Goal: Transaction & Acquisition: Obtain resource

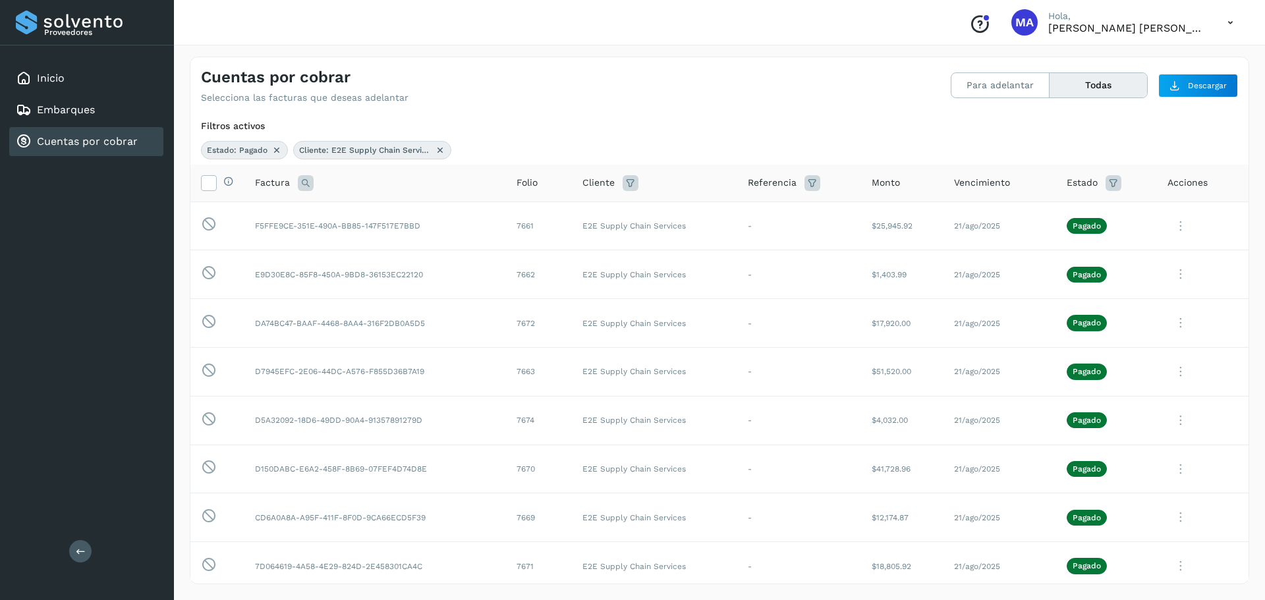
click at [1080, 88] on button "Todas" at bounding box center [1097, 85] width 97 height 24
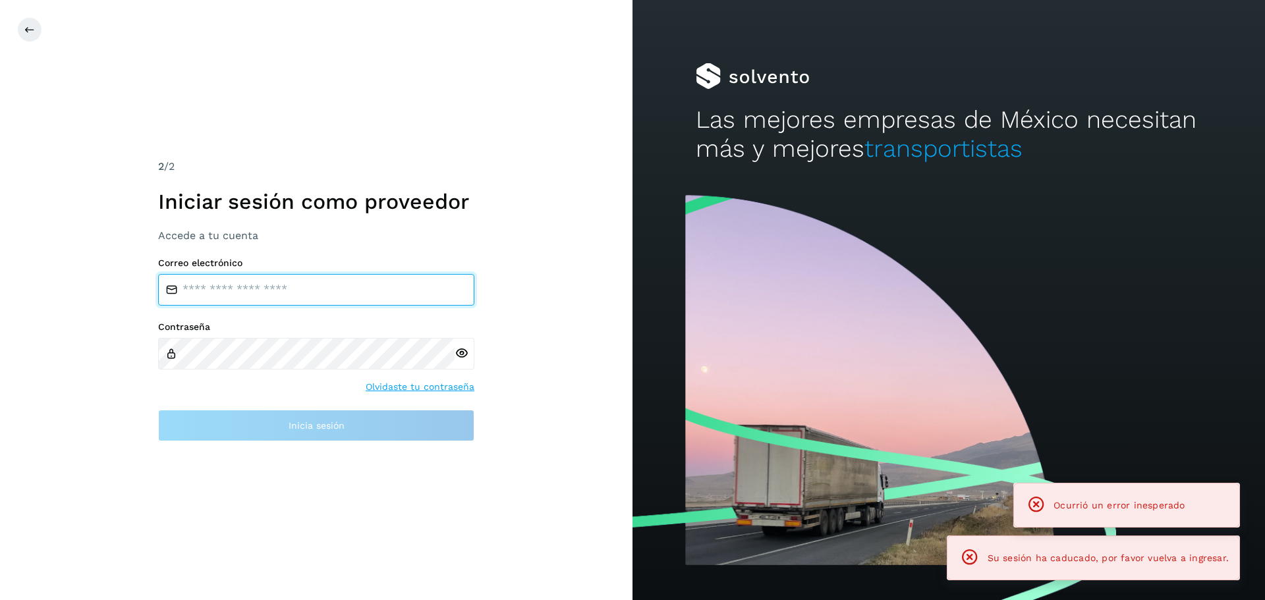
click at [225, 293] on input "email" at bounding box center [316, 290] width 316 height 32
type input "**********"
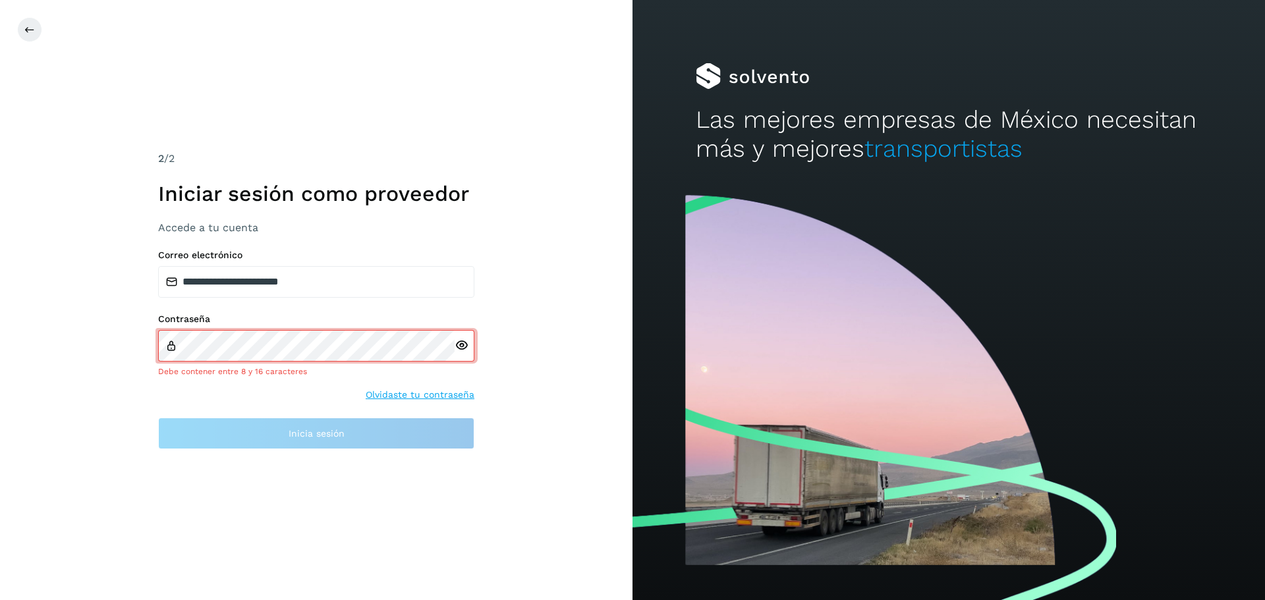
click at [459, 352] on div at bounding box center [464, 346] width 20 height 32
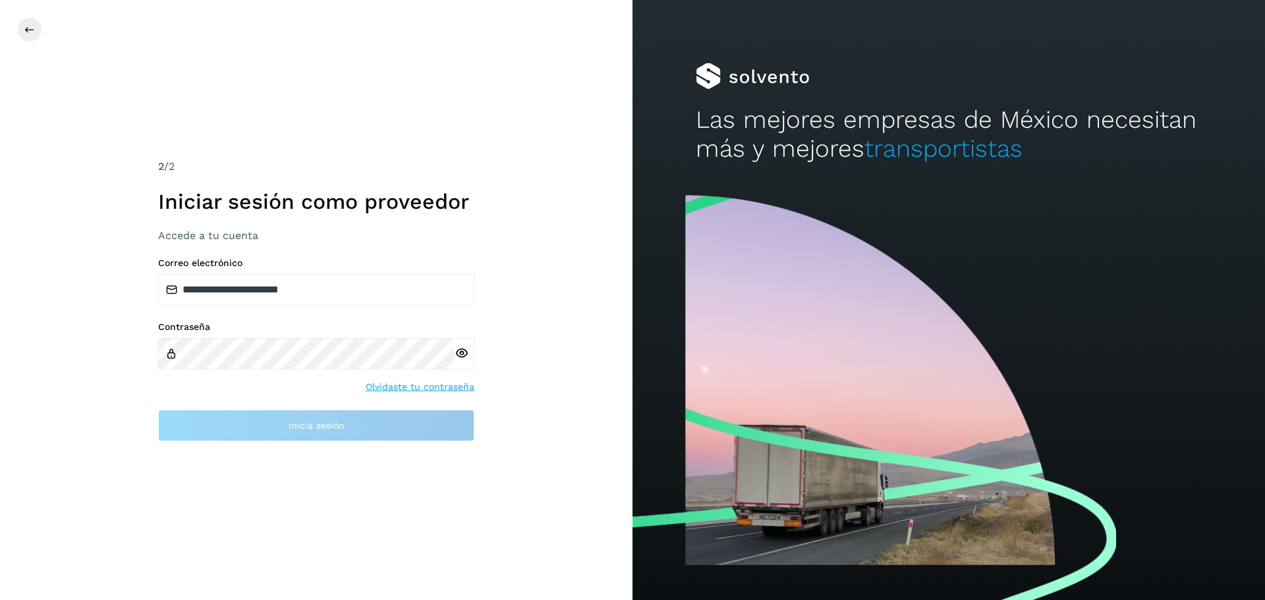
click at [463, 357] on div at bounding box center [464, 354] width 20 height 32
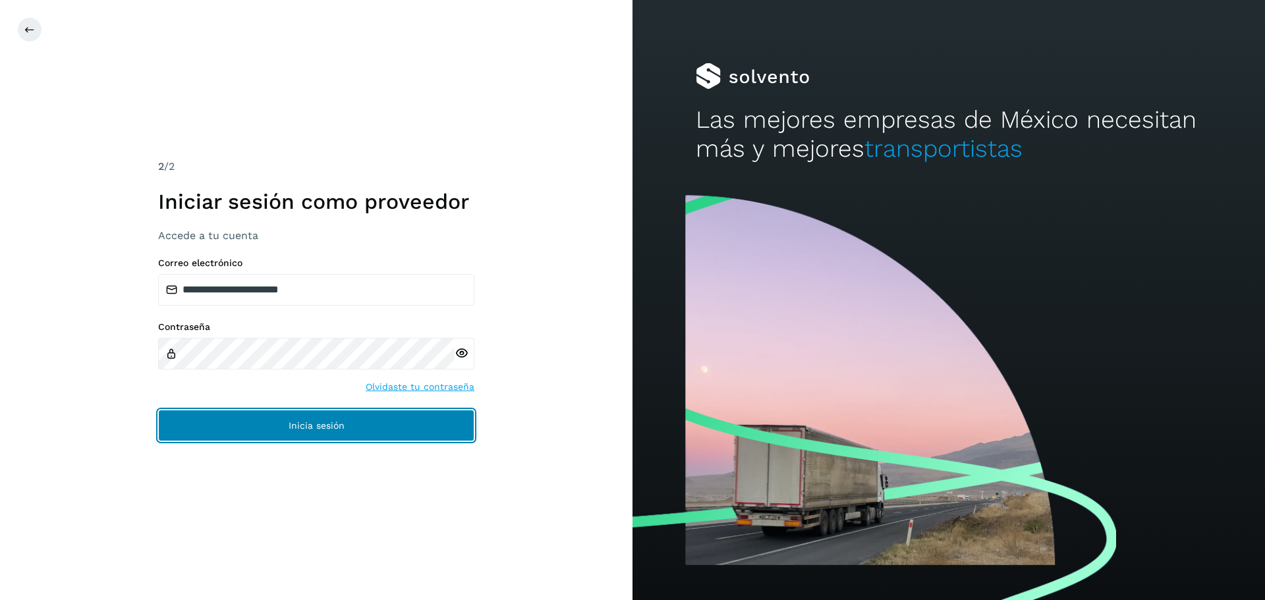
click at [306, 431] on button "Inicia sesión" at bounding box center [316, 426] width 316 height 32
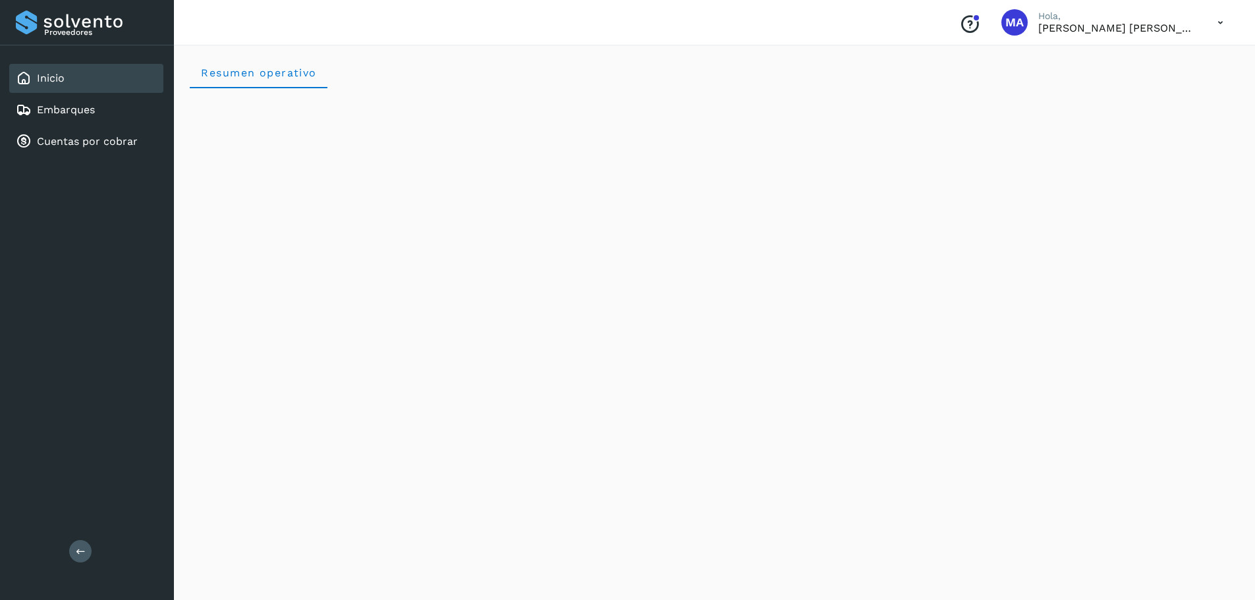
click at [40, 75] on link "Inicio" at bounding box center [51, 78] width 28 height 13
click at [70, 136] on link "Cuentas por cobrar" at bounding box center [87, 141] width 101 height 13
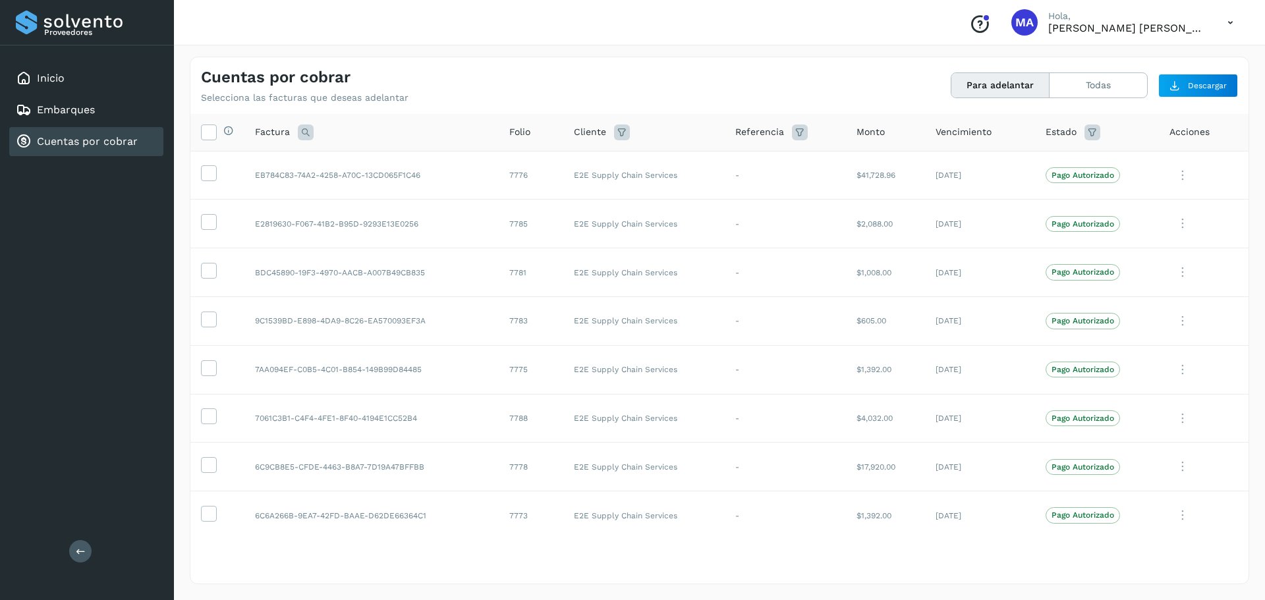
click at [1087, 134] on icon at bounding box center [1092, 132] width 16 height 16
click at [1051, 165] on input "text" at bounding box center [990, 165] width 142 height 21
click at [1051, 165] on div at bounding box center [1000, 165] width 162 height 21
click at [932, 248] on span at bounding box center [933, 244] width 17 height 11
type input "**********"
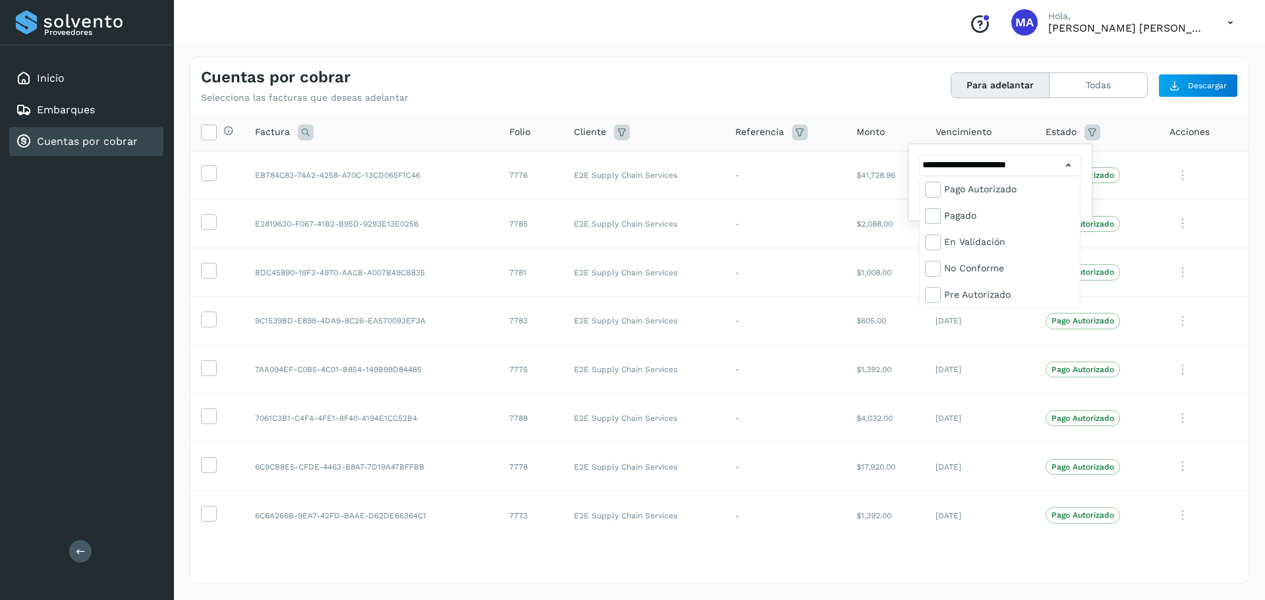
click at [790, 133] on div at bounding box center [632, 300] width 1265 height 600
click at [792, 133] on icon at bounding box center [800, 132] width 16 height 16
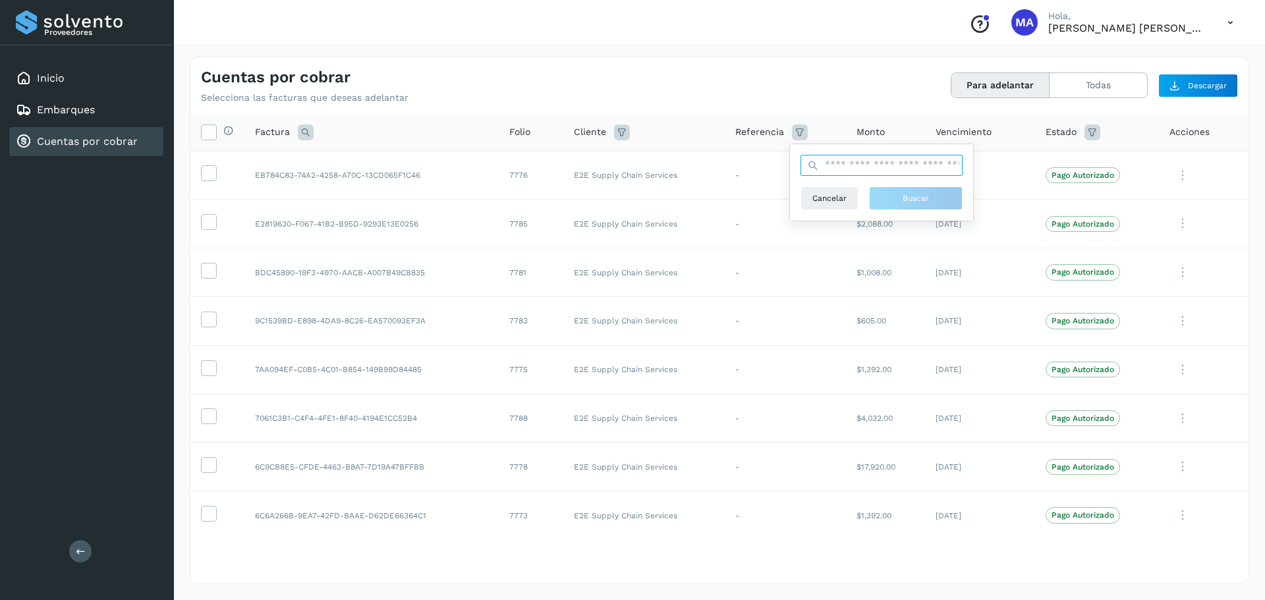
click at [891, 168] on input "text" at bounding box center [881, 165] width 162 height 21
drag, startPoint x: 875, startPoint y: 129, endPoint x: 1003, endPoint y: 128, distance: 127.1
click at [886, 129] on div "Monto" at bounding box center [885, 132] width 58 height 14
click at [1084, 129] on icon at bounding box center [1092, 132] width 16 height 16
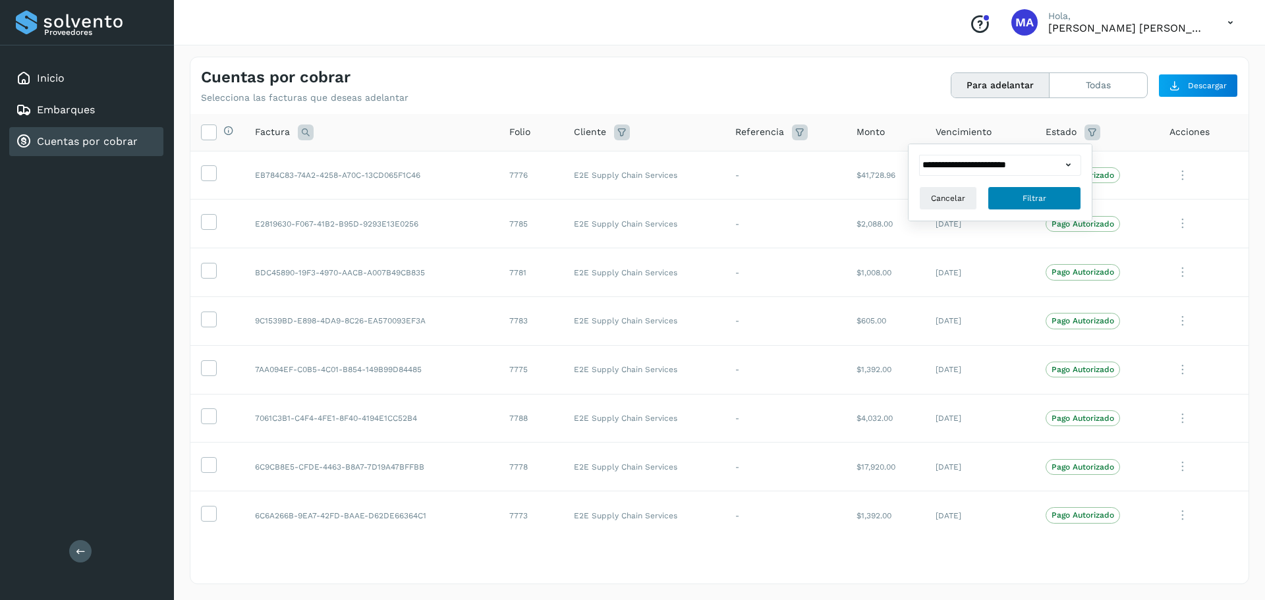
click at [1030, 192] on span "Filtrar" at bounding box center [1034, 198] width 24 height 12
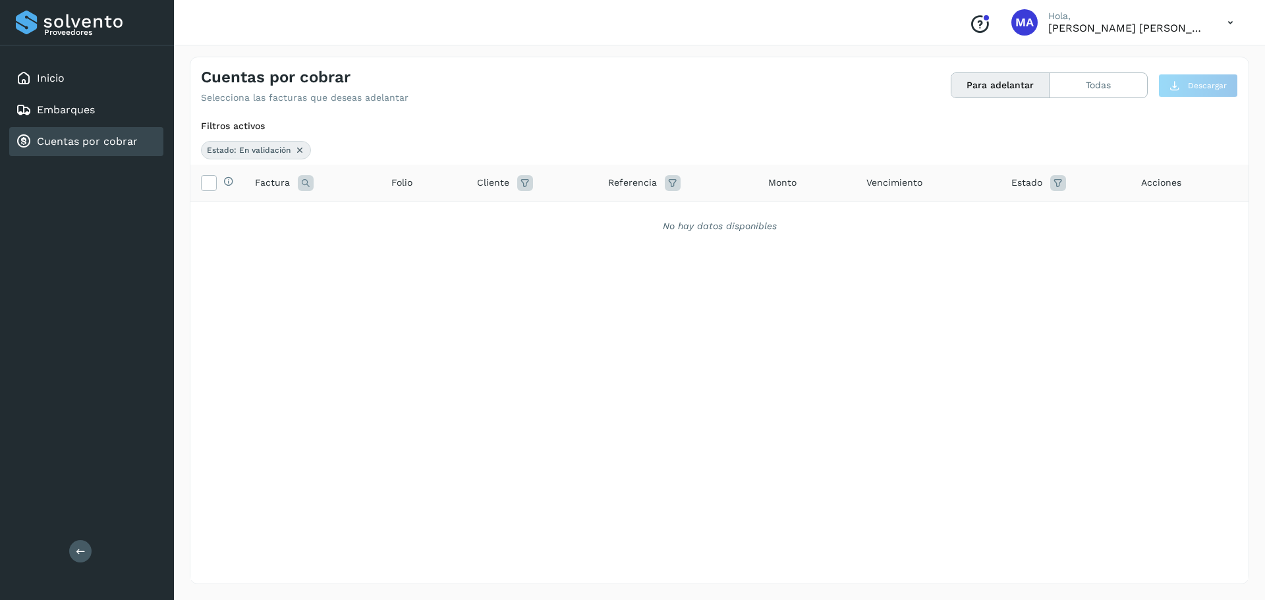
click at [1054, 180] on icon at bounding box center [1058, 183] width 16 height 16
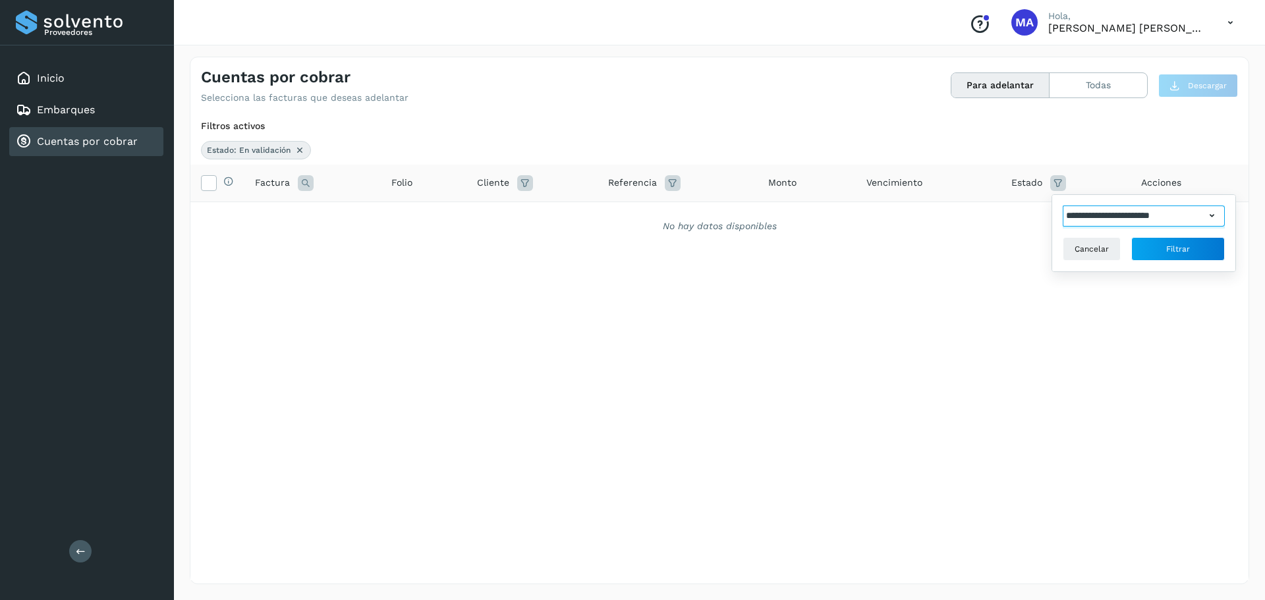
click at [1204, 215] on input "**********" at bounding box center [1133, 216] width 142 height 21
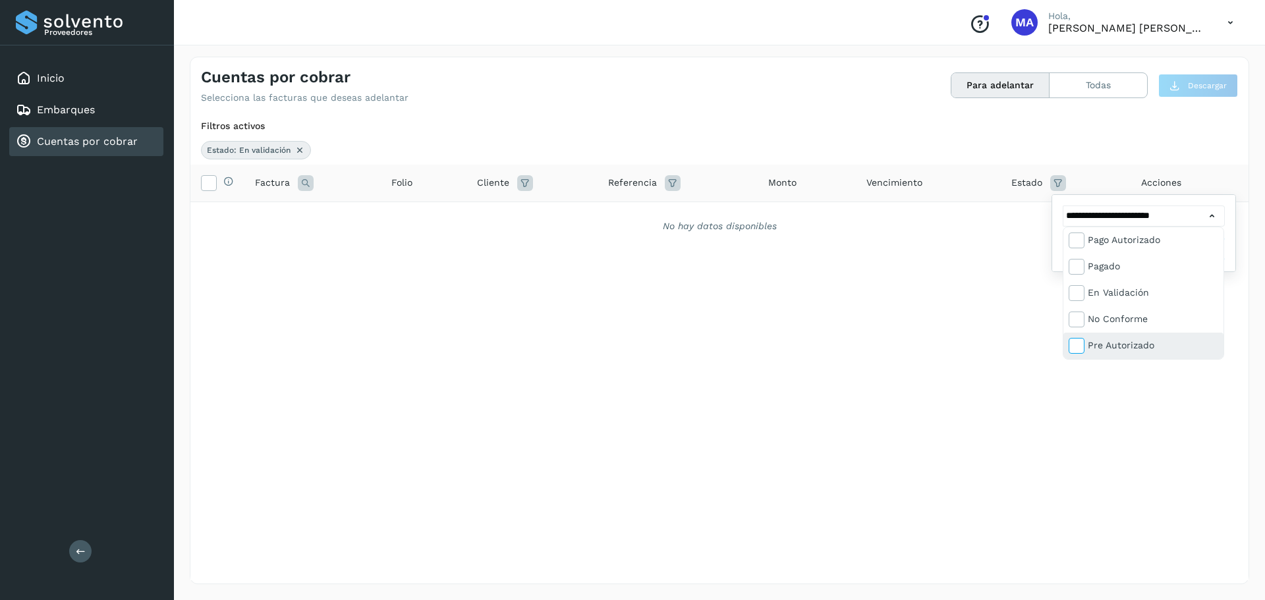
click at [1084, 347] on span at bounding box center [1077, 348] width 17 height 11
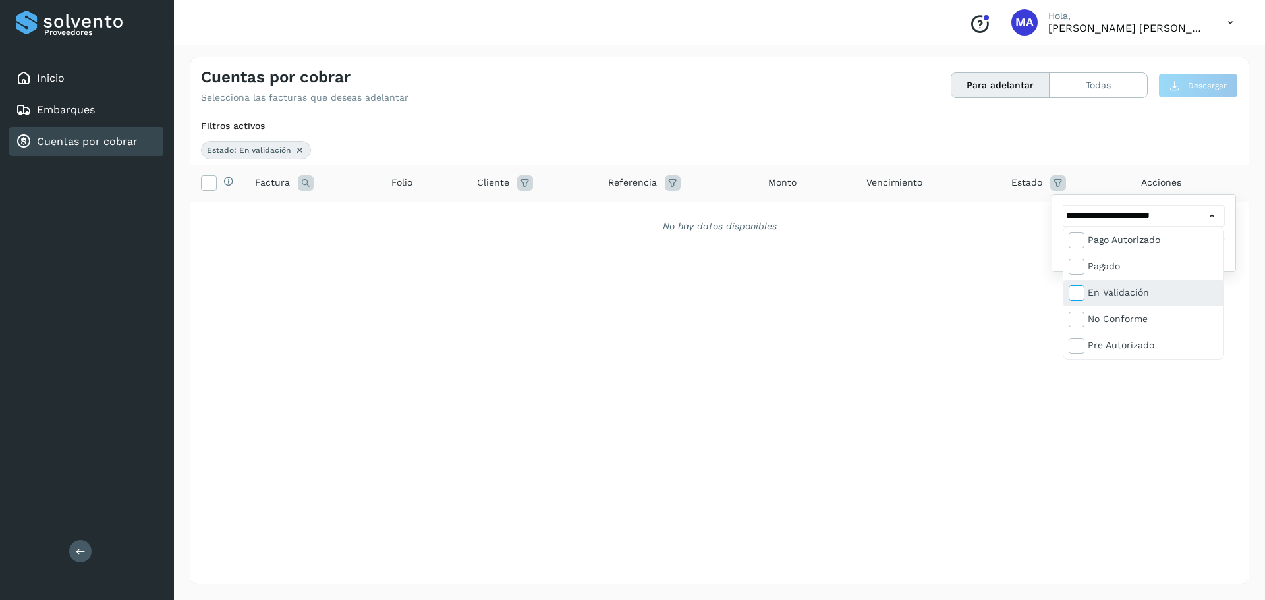
click at [1072, 292] on icon at bounding box center [1075, 292] width 13 height 13
type input "**********"
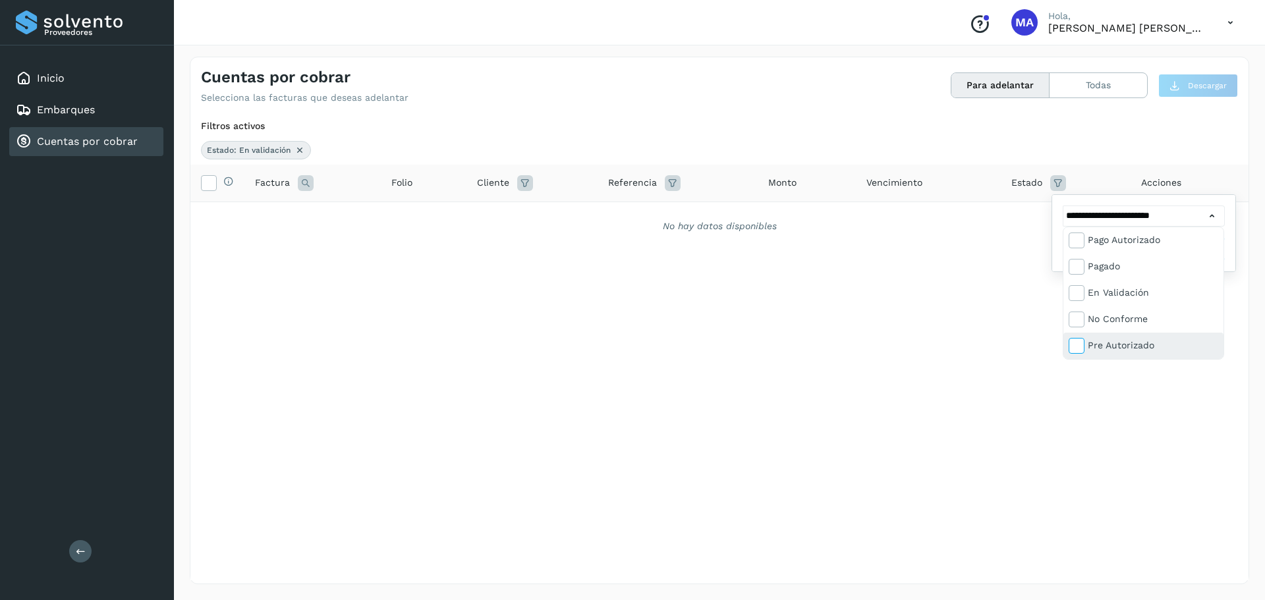
click at [1078, 348] on icon at bounding box center [1075, 345] width 13 height 13
click at [673, 183] on div at bounding box center [632, 300] width 1265 height 600
click at [672, 184] on div at bounding box center [632, 300] width 1265 height 600
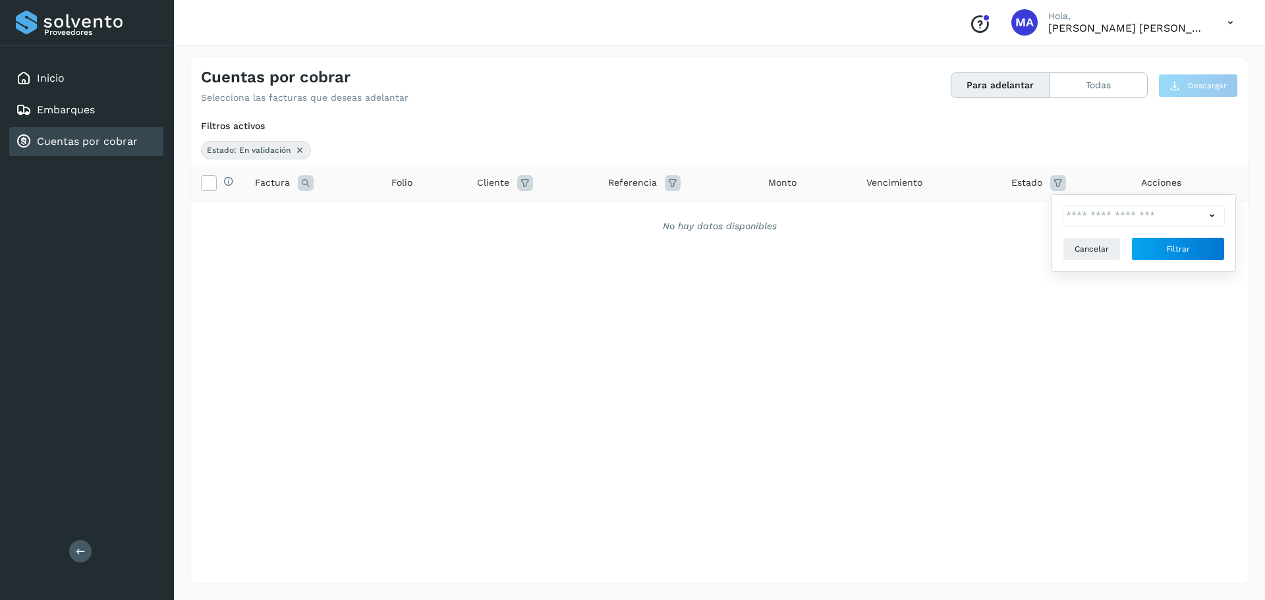
click at [672, 184] on icon at bounding box center [673, 183] width 16 height 16
click at [674, 183] on icon at bounding box center [673, 183] width 16 height 16
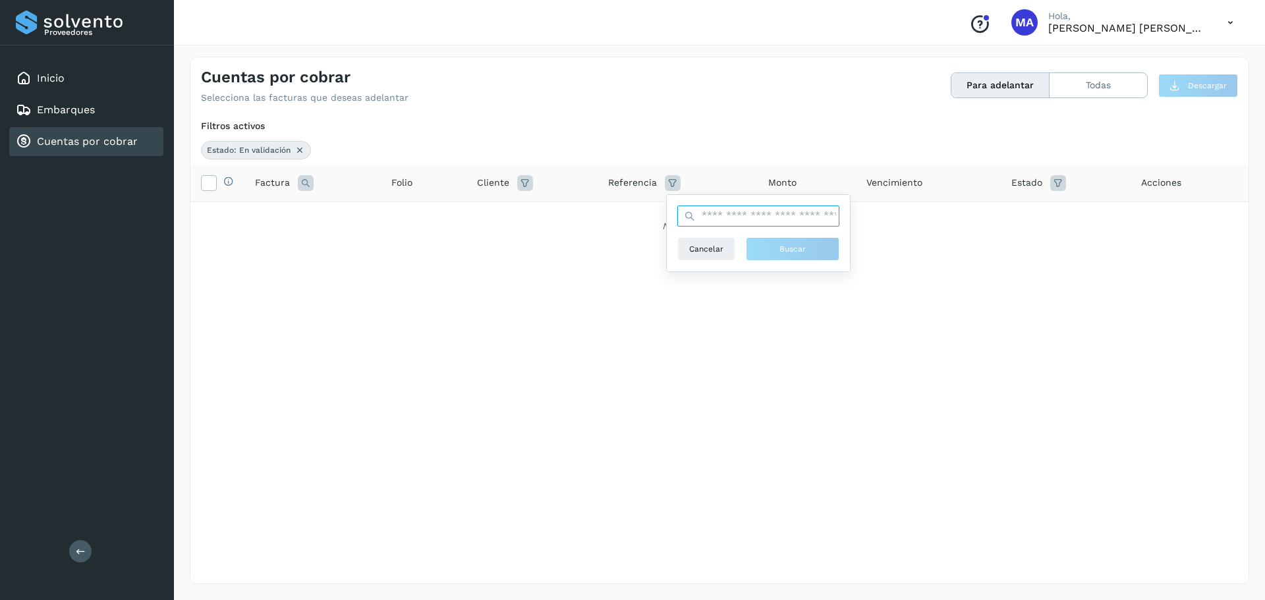
click at [746, 213] on input "text" at bounding box center [758, 216] width 162 height 21
click at [951, 319] on div "Selecciona todas las facturas disponibles para adelanto Factura Folio Cliente R…" at bounding box center [719, 373] width 1058 height 416
click at [667, 183] on icon at bounding box center [673, 183] width 16 height 16
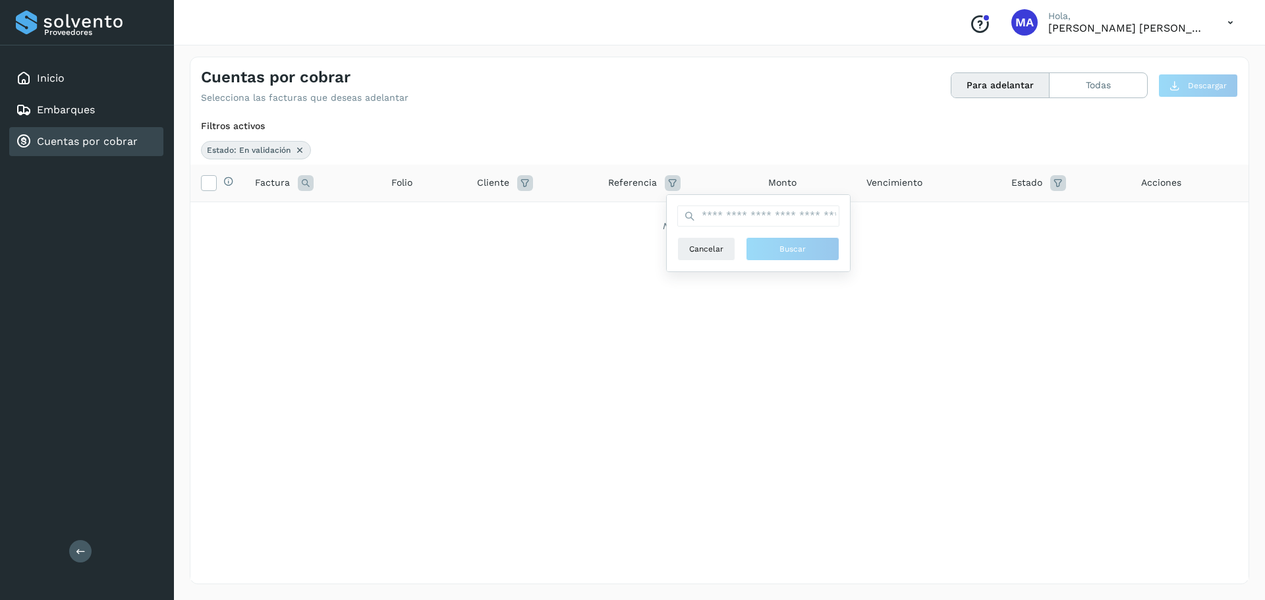
click at [524, 184] on icon at bounding box center [525, 183] width 16 height 16
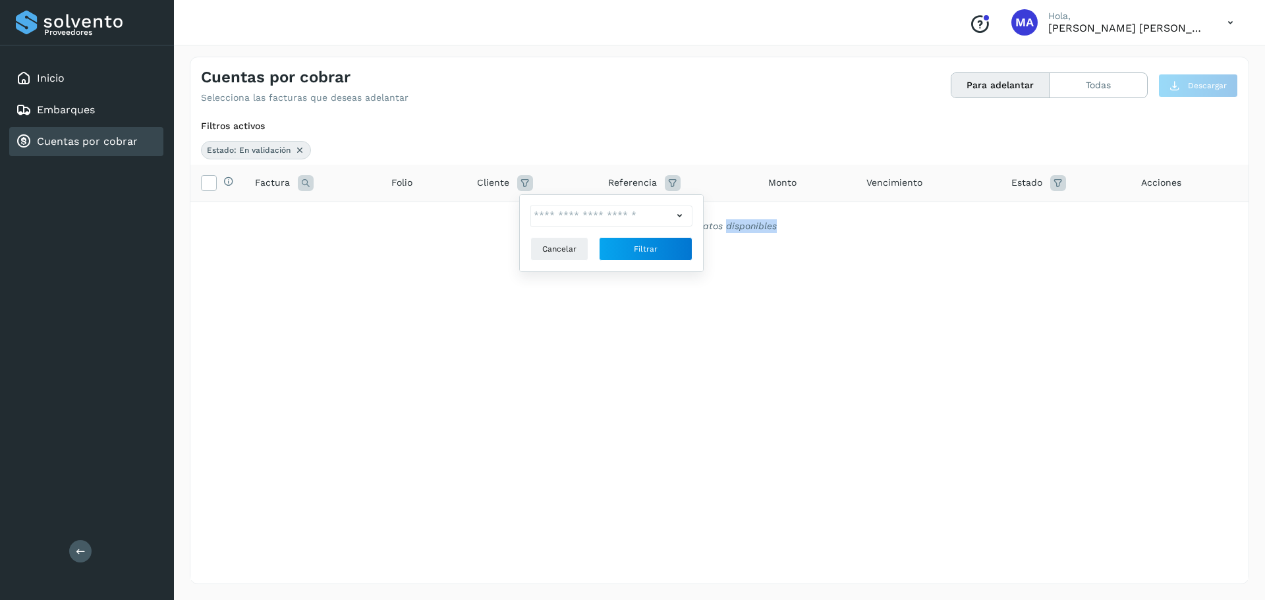
click at [680, 218] on icon at bounding box center [680, 216] width 14 height 14
click at [543, 242] on icon at bounding box center [543, 239] width 13 height 13
type input "**********"
click at [423, 258] on div at bounding box center [632, 300] width 1265 height 600
click at [632, 238] on button "Filtrar" at bounding box center [646, 249] width 94 height 24
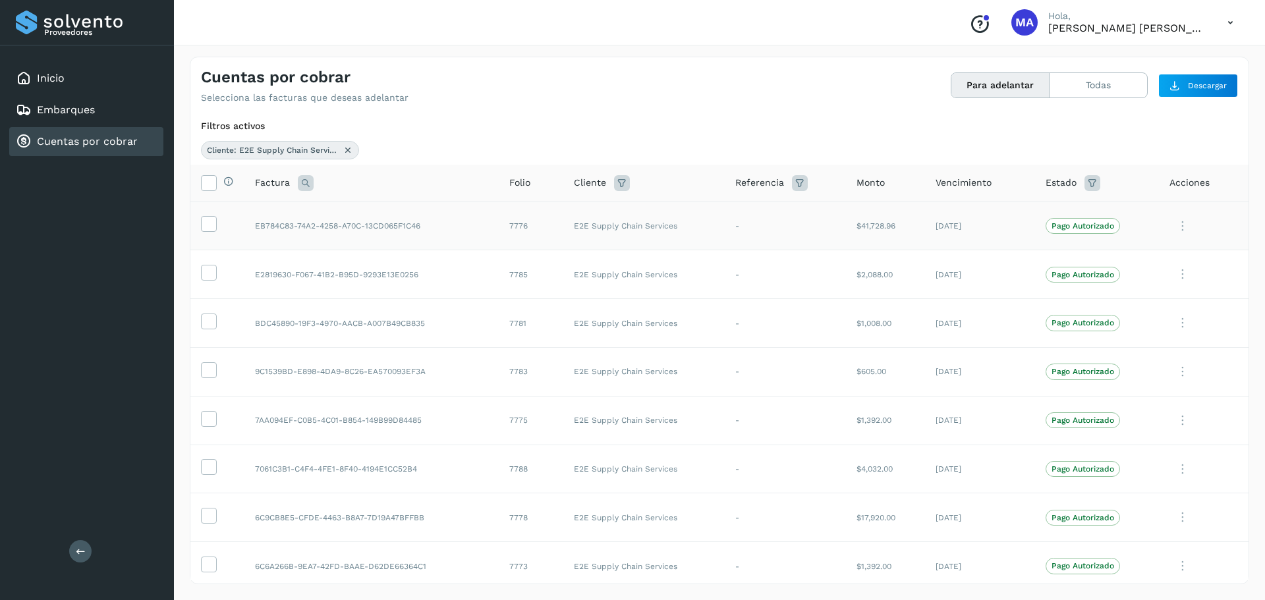
click at [1175, 229] on icon at bounding box center [1182, 226] width 26 height 27
click at [1009, 91] on div at bounding box center [632, 300] width 1265 height 600
click at [981, 88] on button "Para adelantar" at bounding box center [1000, 85] width 98 height 24
click at [1169, 223] on icon at bounding box center [1182, 226] width 26 height 27
click at [698, 221] on div at bounding box center [632, 300] width 1265 height 600
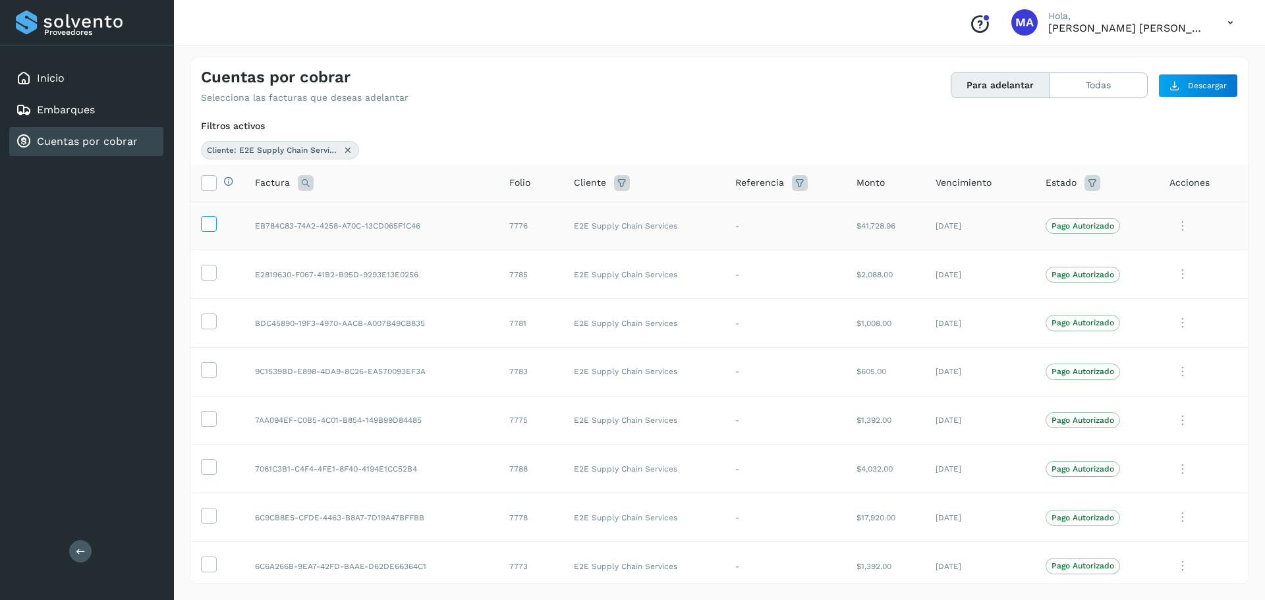
click at [204, 223] on icon at bounding box center [209, 223] width 14 height 14
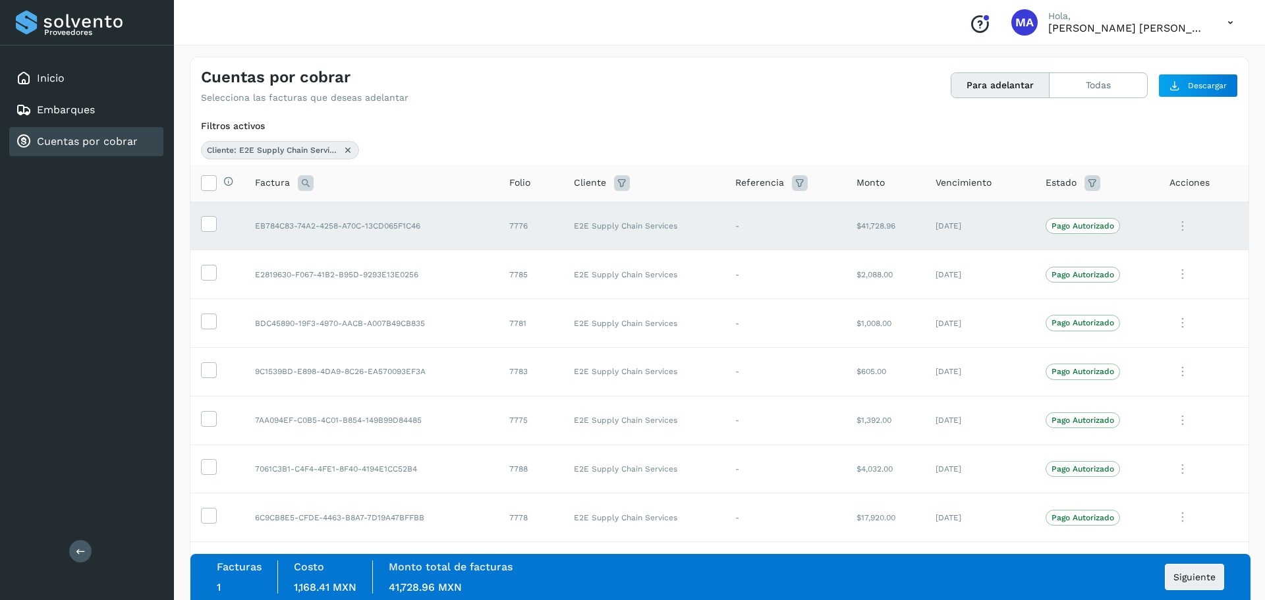
click at [1077, 226] on p "Pago Autorizado" at bounding box center [1082, 225] width 63 height 9
click at [1170, 226] on icon at bounding box center [1182, 226] width 26 height 27
click at [1170, 226] on div at bounding box center [632, 300] width 1265 height 600
click at [1217, 580] on button "Siguiente" at bounding box center [1194, 577] width 59 height 26
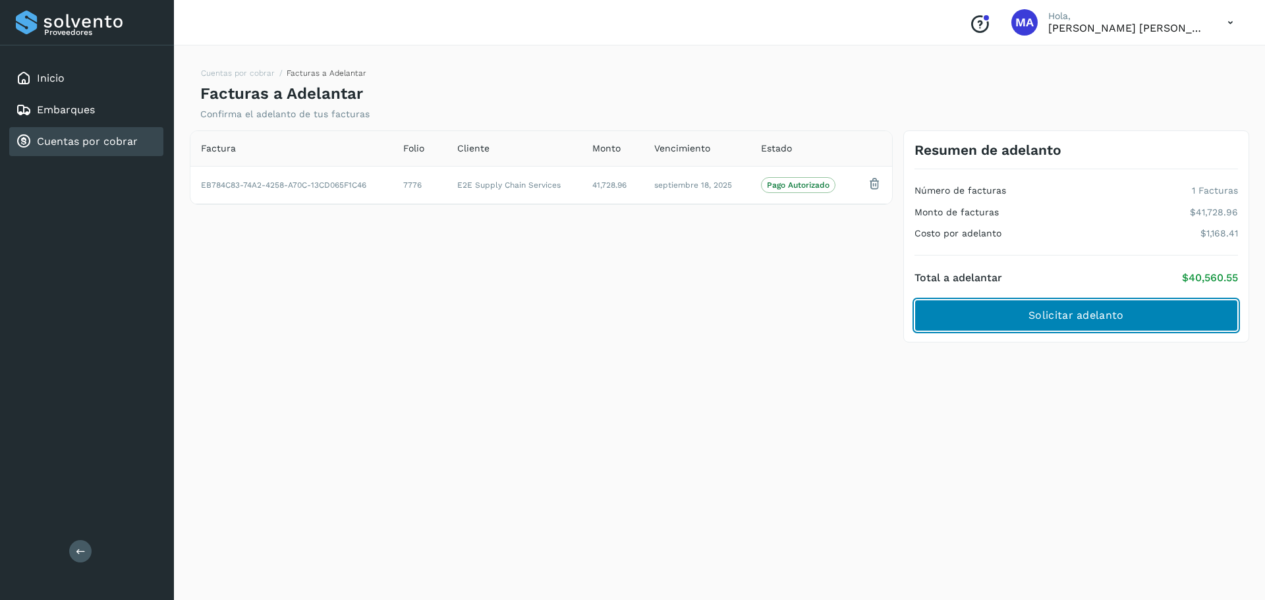
click at [981, 311] on button "Solicitar adelanto" at bounding box center [1075, 316] width 323 height 32
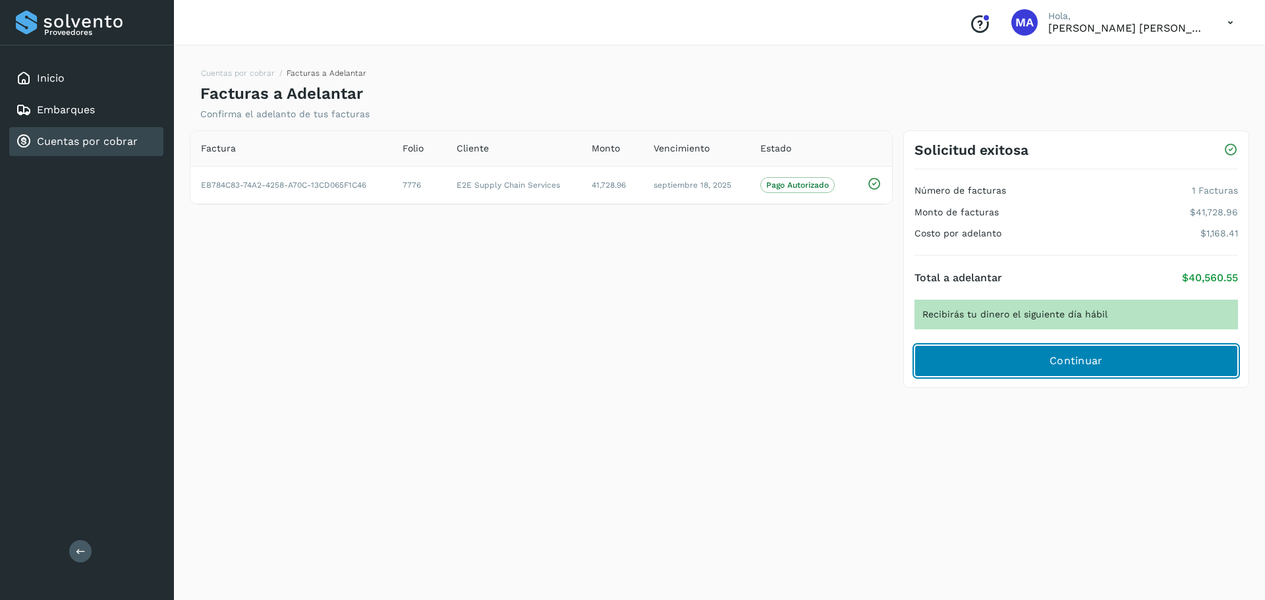
click at [1011, 366] on button "Continuar" at bounding box center [1075, 361] width 323 height 32
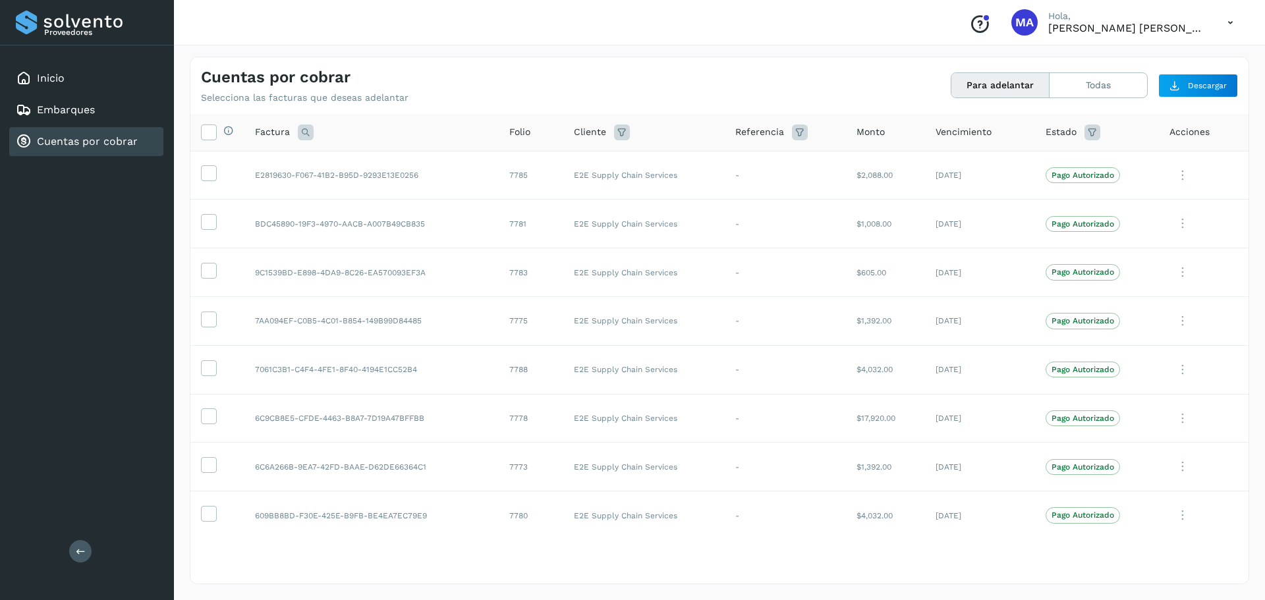
click at [995, 81] on button "Para adelantar" at bounding box center [1000, 85] width 98 height 24
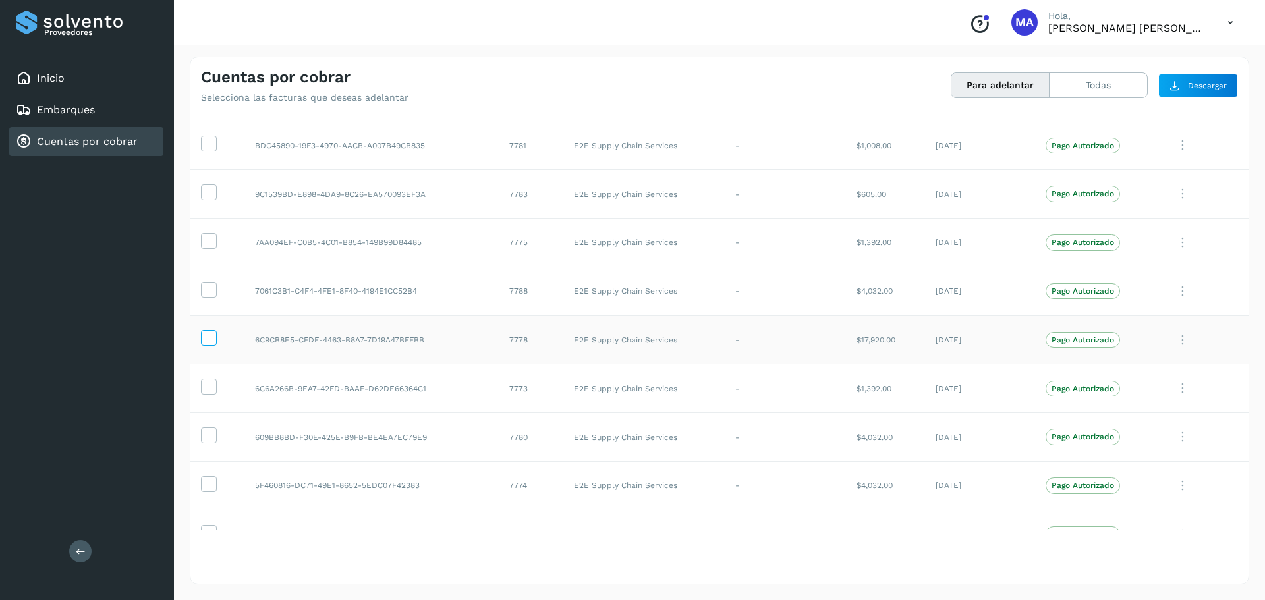
click at [204, 341] on icon at bounding box center [209, 337] width 14 height 14
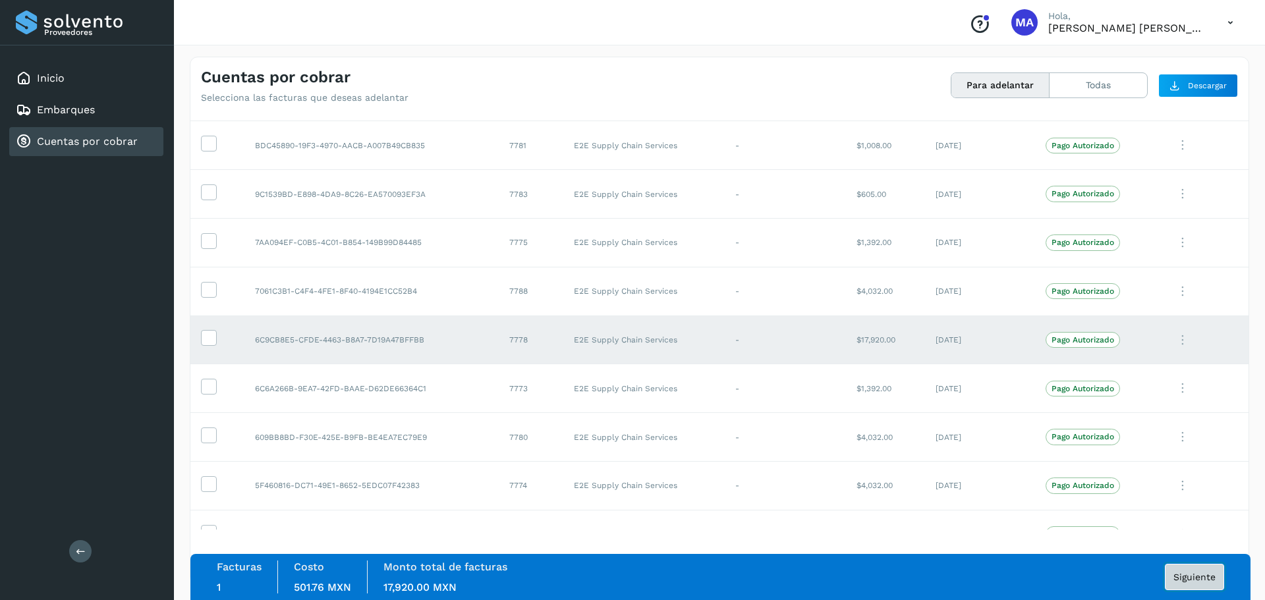
click at [1197, 576] on span "Siguiente" at bounding box center [1194, 576] width 42 height 9
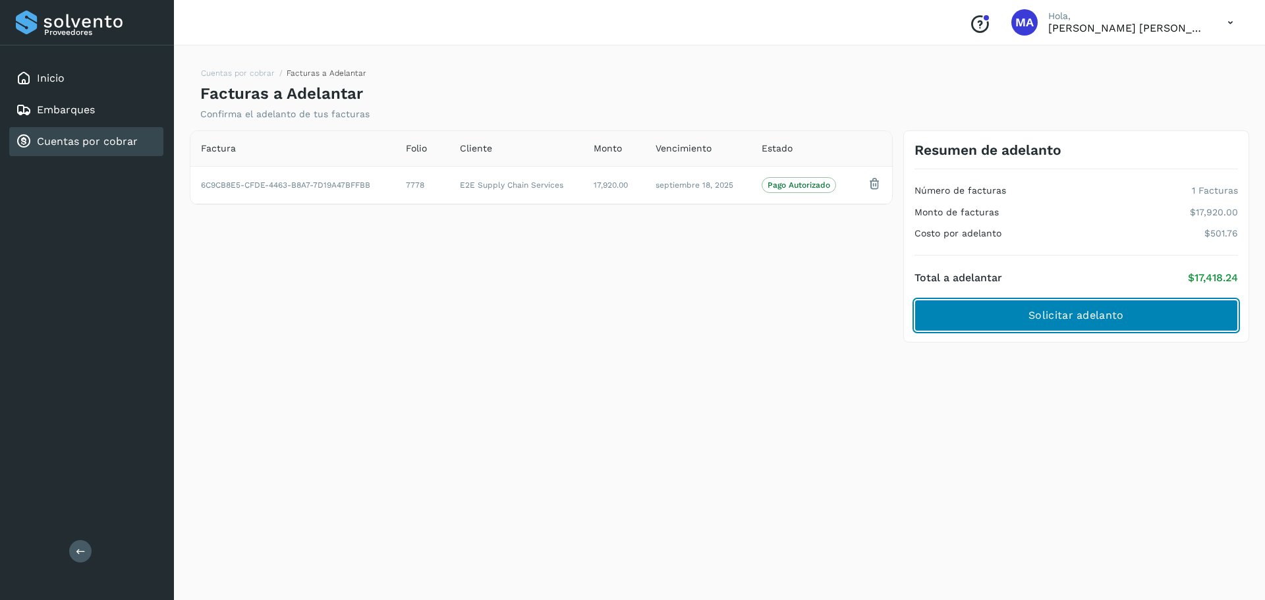
click at [994, 319] on button "Solicitar adelanto" at bounding box center [1075, 316] width 323 height 32
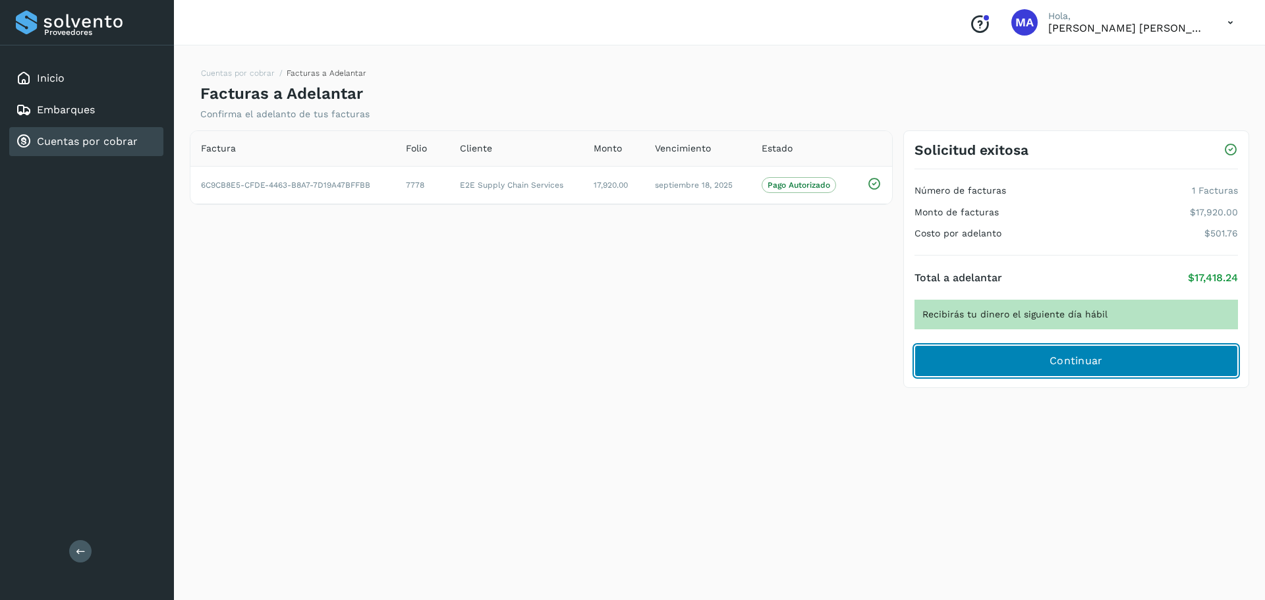
click at [1049, 364] on span "Continuar" at bounding box center [1075, 361] width 53 height 14
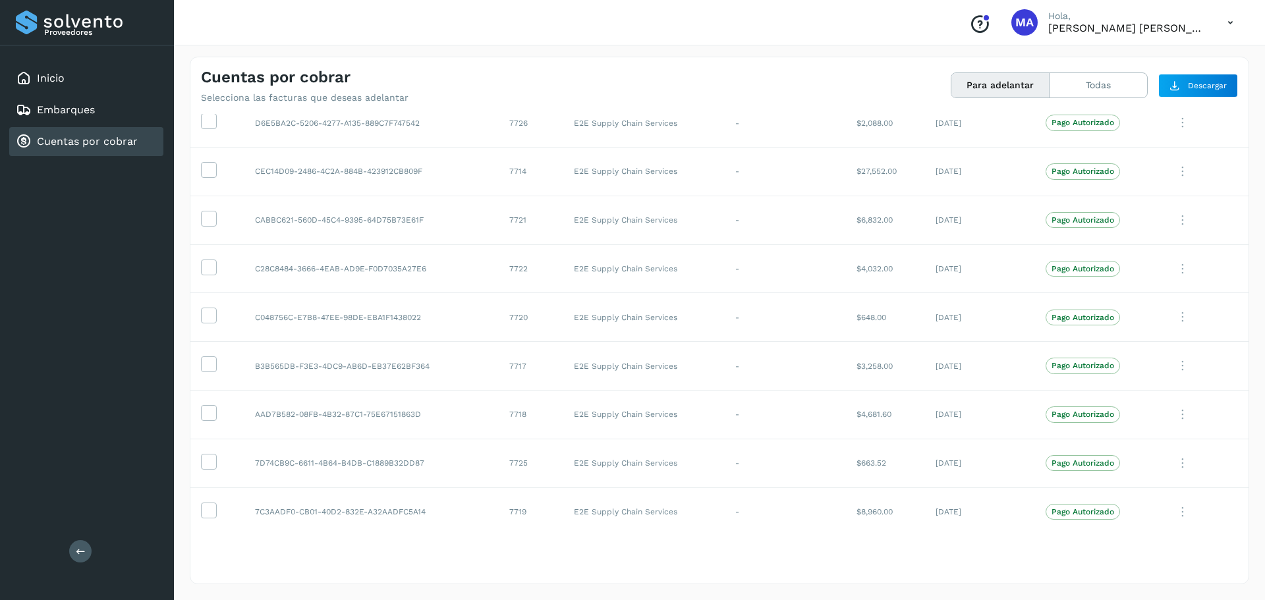
scroll to position [1857, 0]
